Goal: Go to known website: Access a specific website the user already knows

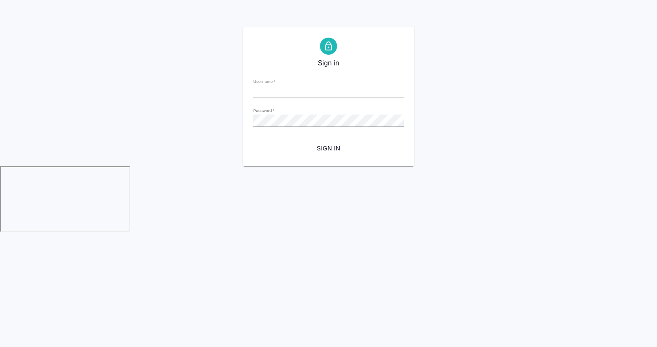
type input "a.gvozdikov@awatera.com"
click at [328, 146] on span "Sign in" at bounding box center [328, 148] width 137 height 11
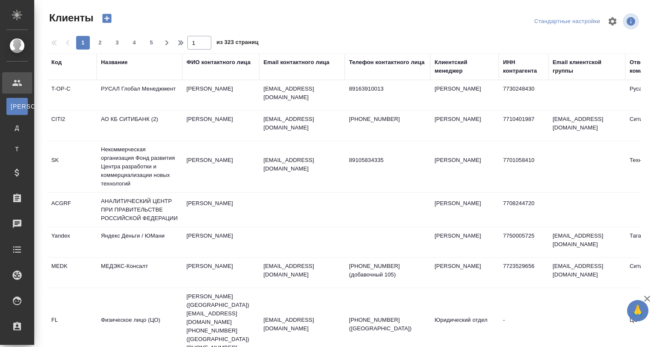
select select "RU"
